Goal: Find specific page/section: Find specific page/section

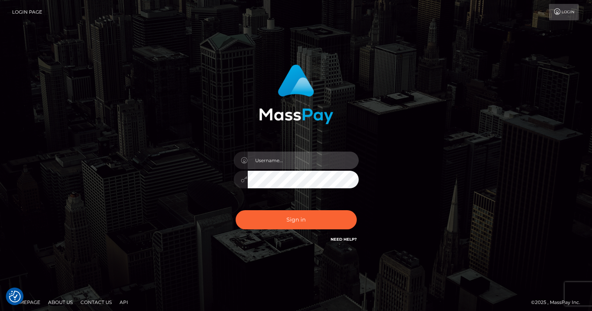
click at [302, 161] on input "text" at bounding box center [303, 161] width 111 height 18
type input "oli.fanvue"
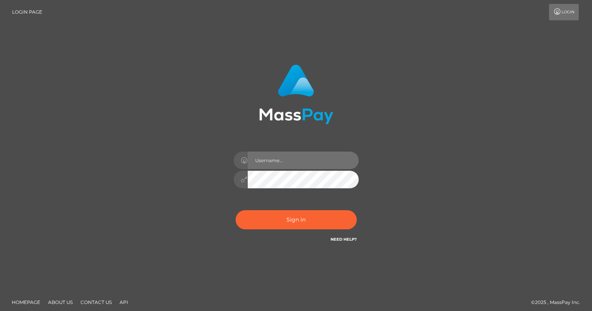
click at [271, 166] on input "text" at bounding box center [303, 161] width 111 height 18
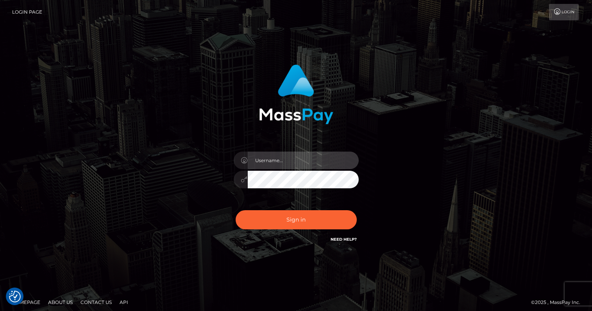
type input "oli.fanvue"
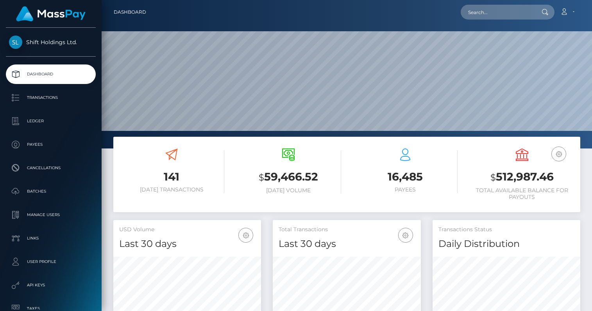
scroll to position [138, 148]
click at [504, 16] on input "text" at bounding box center [497, 12] width 73 height 15
paste input "claraskyemodel@gmail.com"
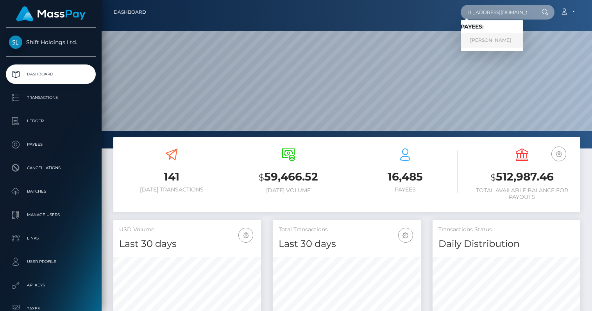
type input "[EMAIL_ADDRESS][DOMAIN_NAME]"
click at [498, 44] on link "Robert Blackburn" at bounding box center [492, 40] width 63 height 14
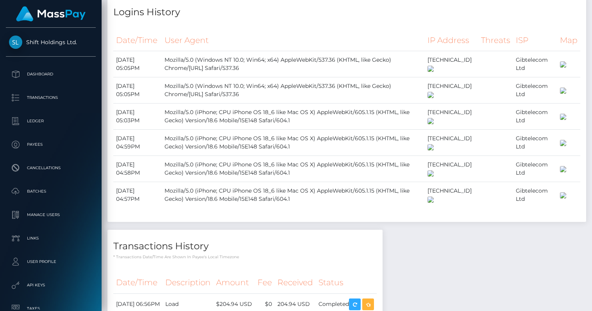
scroll to position [609, 0]
